Goal: Information Seeking & Learning: Learn about a topic

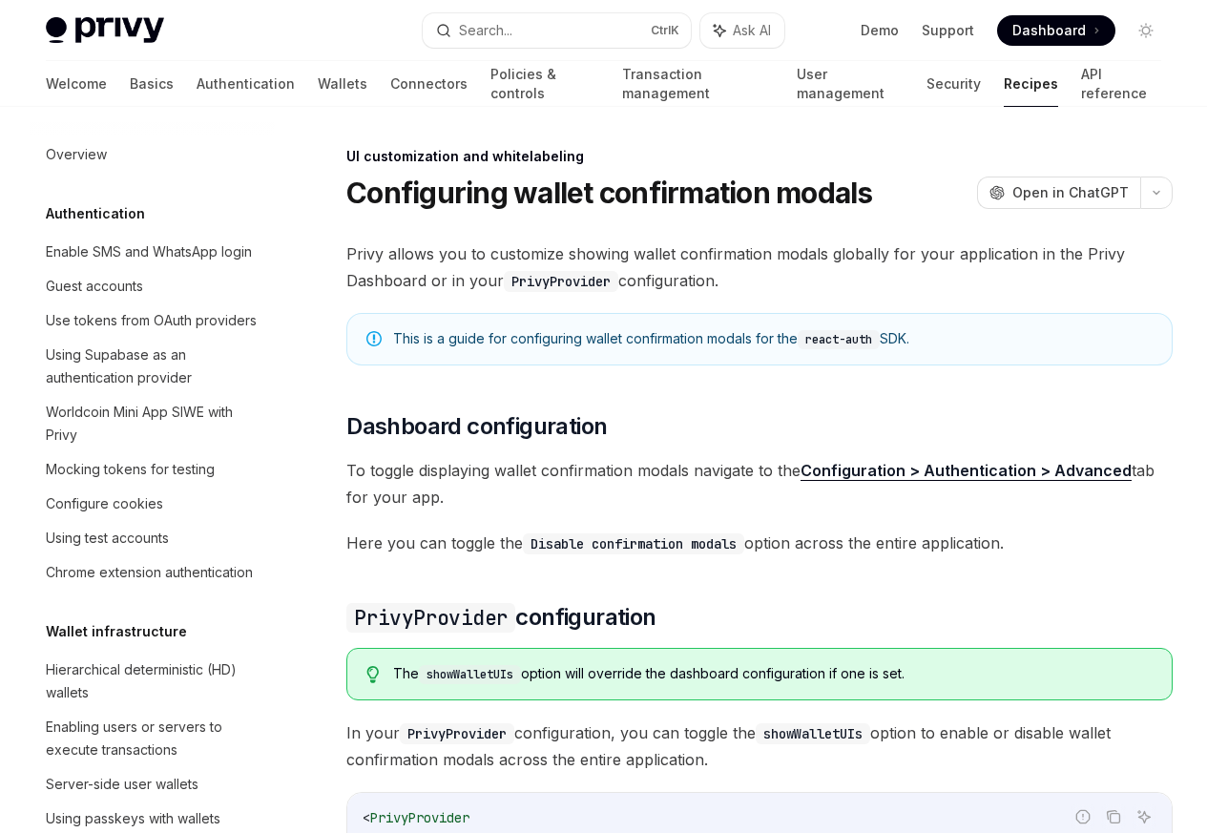
scroll to position [835, 0]
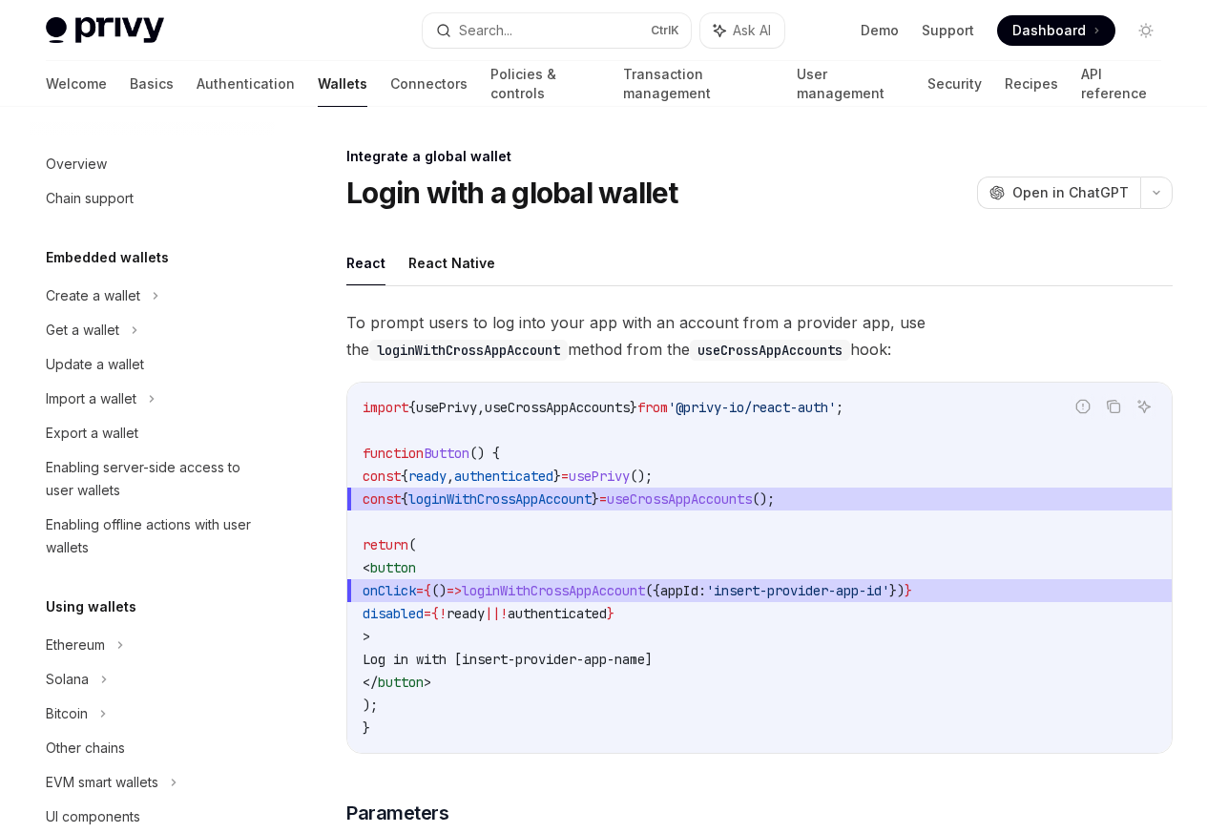
scroll to position [1046, 0]
